Goal: Information Seeking & Learning: Learn about a topic

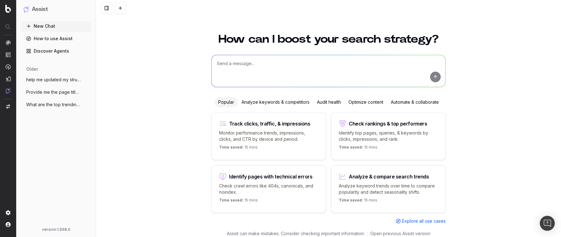
scroll to position [4, 0]
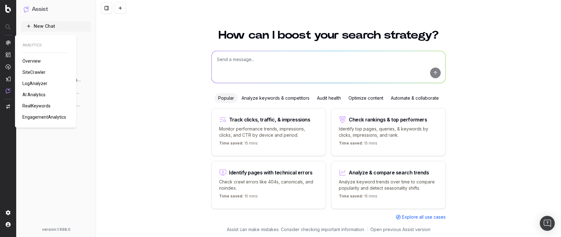
click at [36, 73] on span "SiteCrawler" at bounding box center [33, 72] width 23 height 5
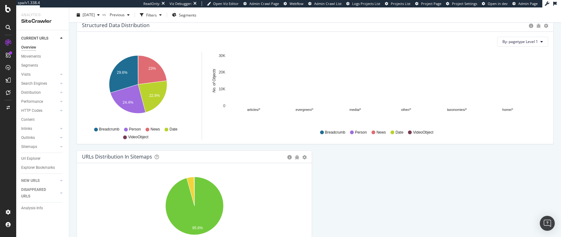
scroll to position [672, 0]
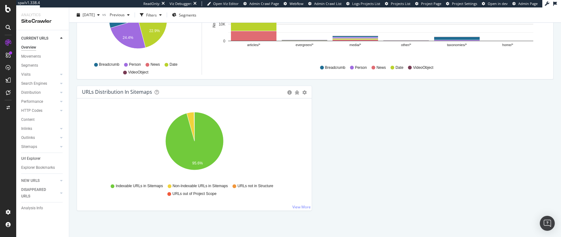
click at [40, 159] on link "Url Explorer" at bounding box center [42, 158] width 43 height 7
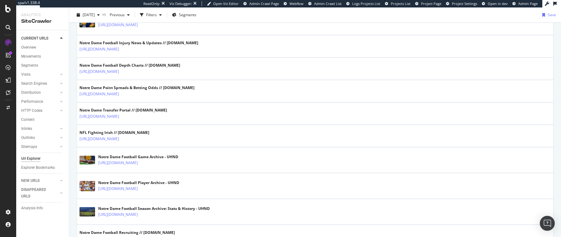
scroll to position [164, 0]
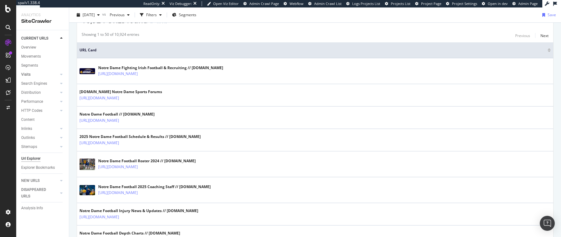
click at [31, 75] on link "Visits" at bounding box center [39, 74] width 37 height 7
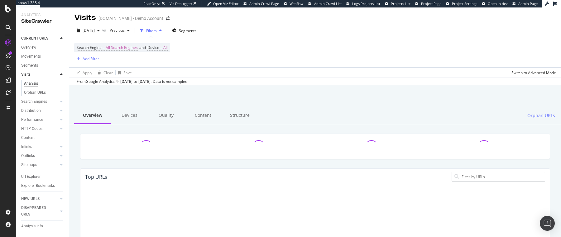
scroll to position [12, 0]
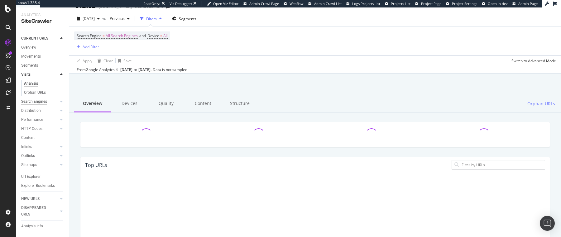
click at [41, 100] on div "Search Engines" at bounding box center [34, 101] width 26 height 7
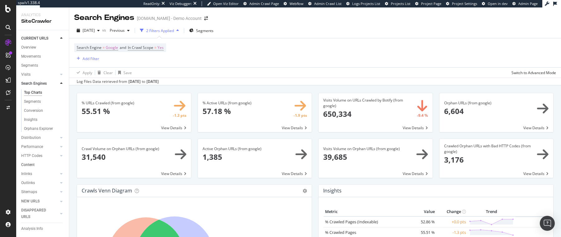
click at [36, 164] on link "Content" at bounding box center [42, 165] width 43 height 7
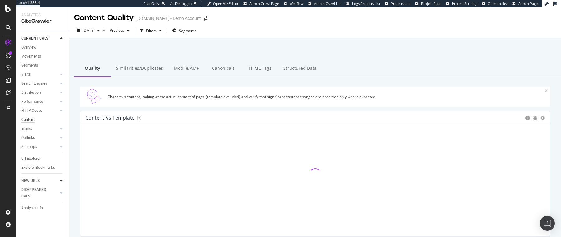
click at [60, 181] on icon at bounding box center [61, 181] width 2 height 4
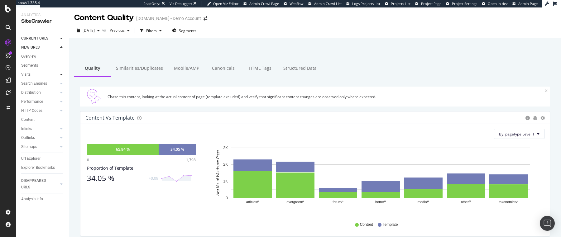
click at [61, 75] on icon at bounding box center [61, 75] width 2 height 4
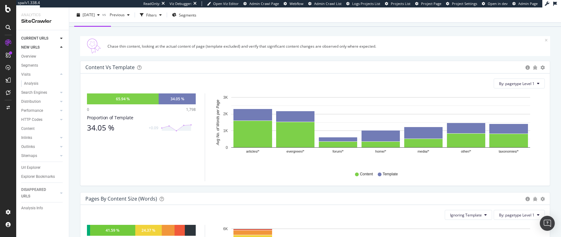
scroll to position [59, 0]
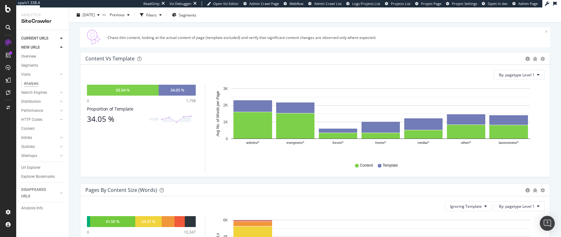
click at [31, 85] on div "Analysis" at bounding box center [31, 83] width 14 height 7
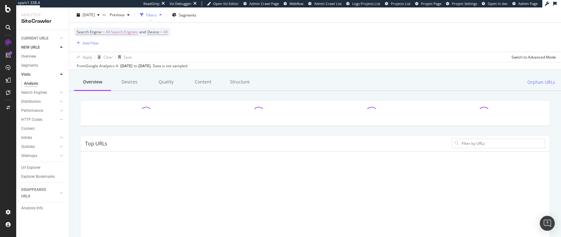
scroll to position [40, 0]
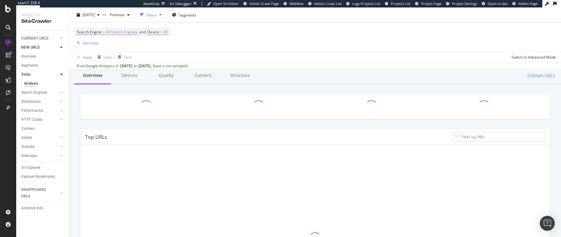
click at [55, 47] on div at bounding box center [55, 47] width 6 height 6
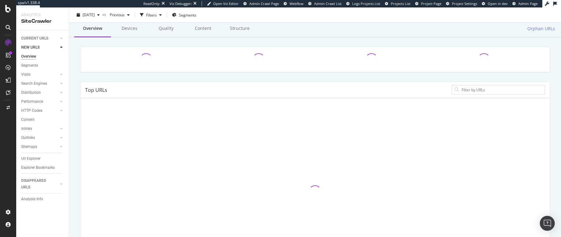
click at [60, 48] on icon at bounding box center [61, 47] width 2 height 4
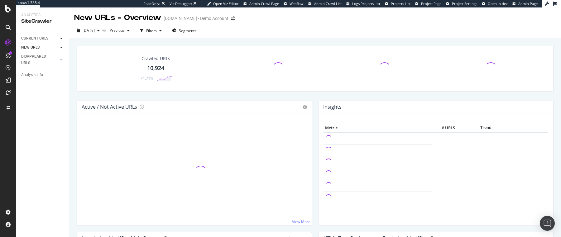
click at [61, 36] on icon at bounding box center [61, 38] width 2 height 4
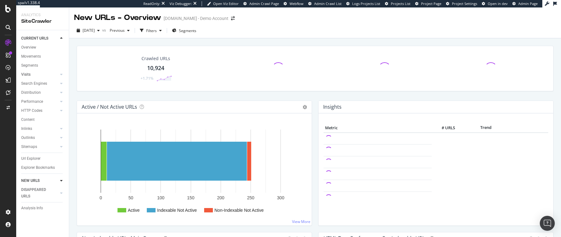
click at [31, 74] on link "Visits" at bounding box center [39, 74] width 37 height 7
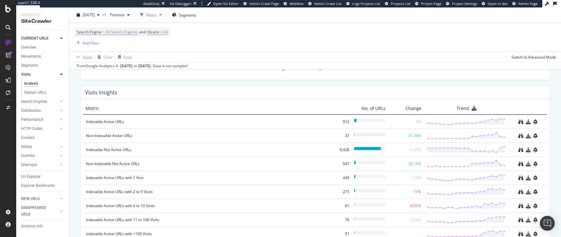
click at [56, 38] on div at bounding box center [55, 38] width 6 height 6
